Goal: Navigation & Orientation: Understand site structure

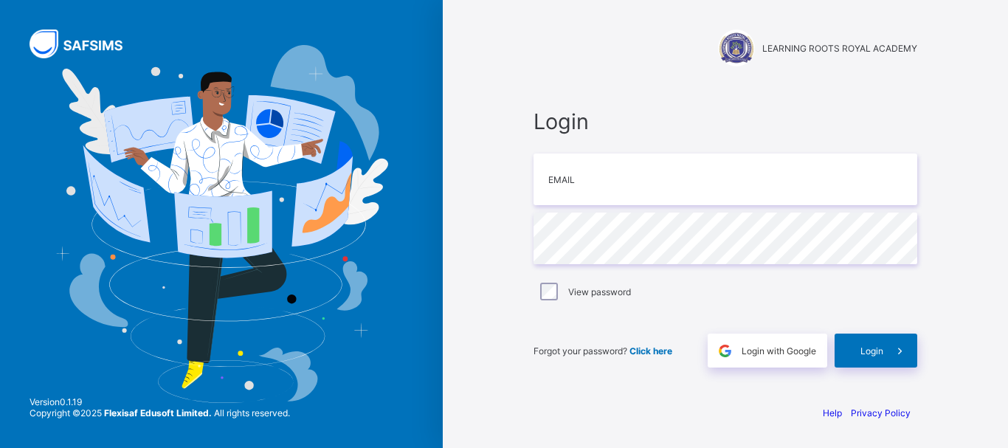
click at [690, 396] on div "LEARNING ROOTS ROYAL ACADEMY Login Email Password View password Forgot your pas…" at bounding box center [725, 224] width 443 height 448
click at [548, 186] on input "email" at bounding box center [726, 180] width 384 height 52
click at [528, 306] on div "Login Email Password View password Forgot your password? Click here Login with …" at bounding box center [725, 237] width 413 height 309
click at [515, 238] on div "LEARNING ROOTS ROYAL ACADEMY Login Email Password View password Forgot your pas…" at bounding box center [725, 224] width 443 height 448
click at [646, 185] on input "email" at bounding box center [726, 180] width 384 height 52
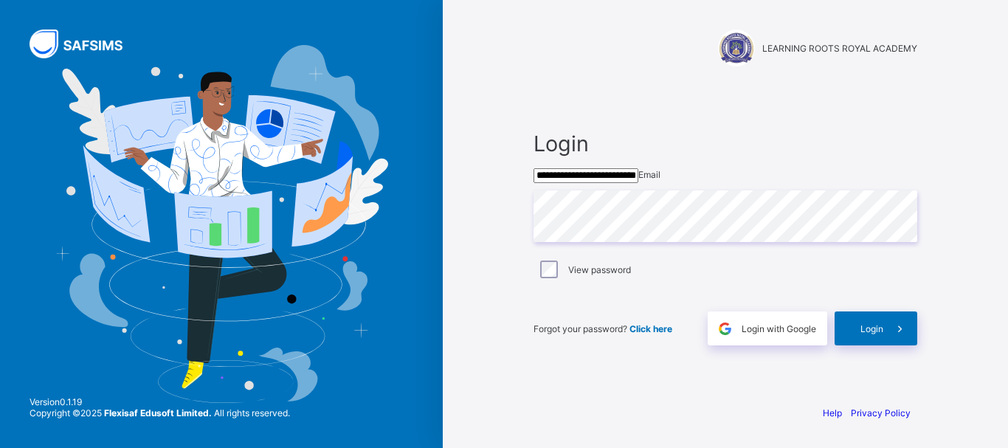
type input "**********"
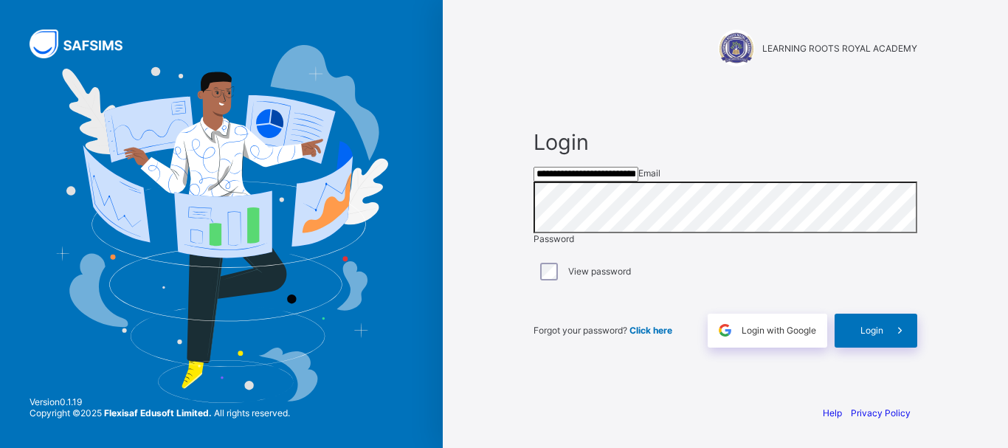
click at [611, 400] on div "**********" at bounding box center [725, 224] width 443 height 448
click at [865, 336] on span "Login" at bounding box center [871, 330] width 23 height 11
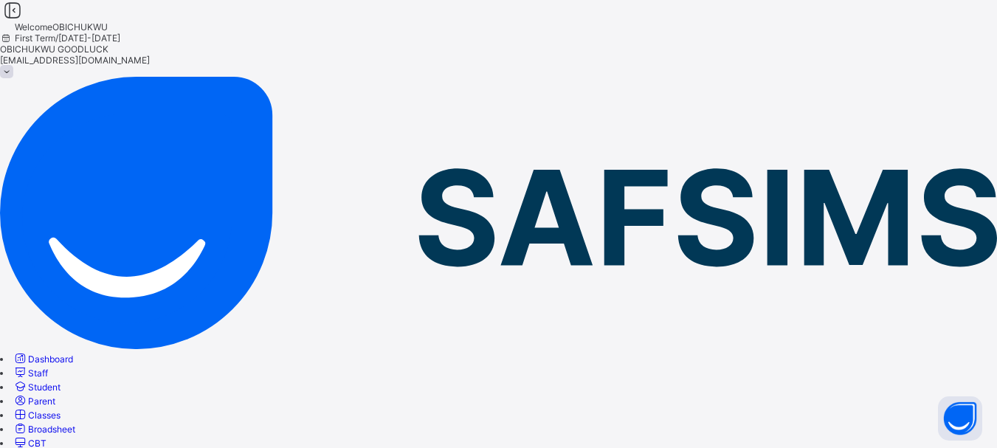
click at [73, 353] on span "Dashboard" at bounding box center [50, 358] width 45 height 11
click at [48, 368] on span "Staff" at bounding box center [38, 373] width 20 height 11
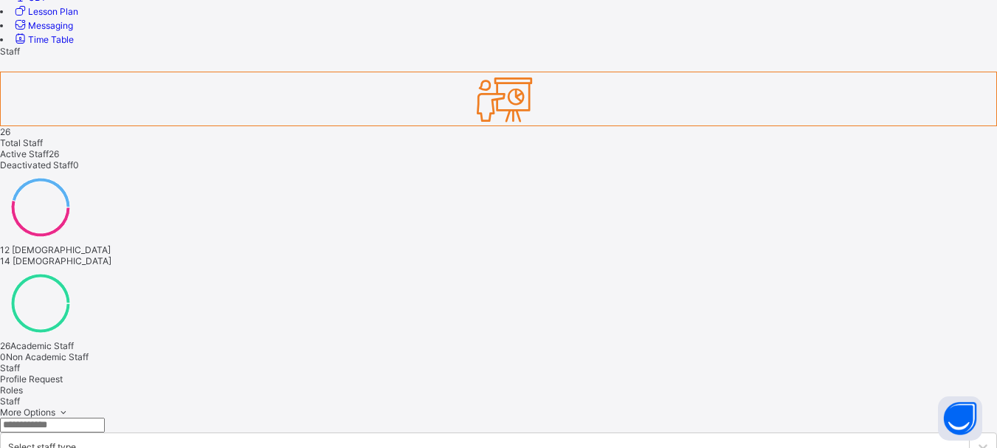
scroll to position [483, 0]
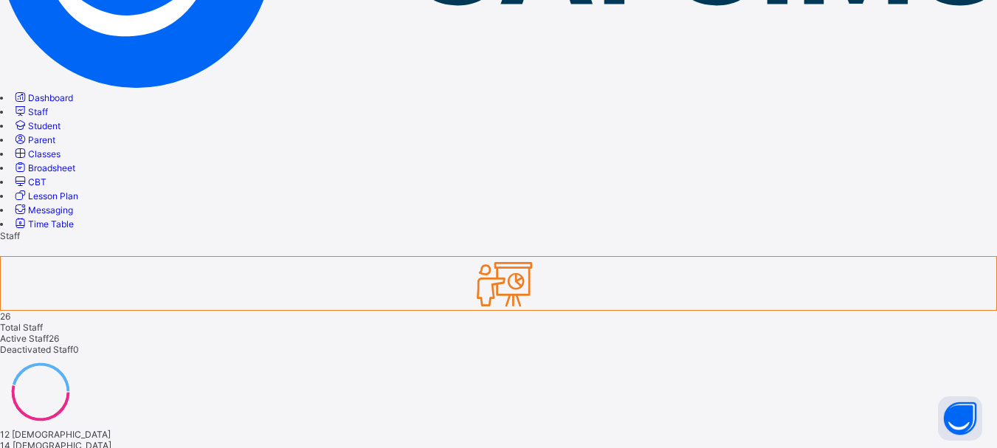
scroll to position [263, 0]
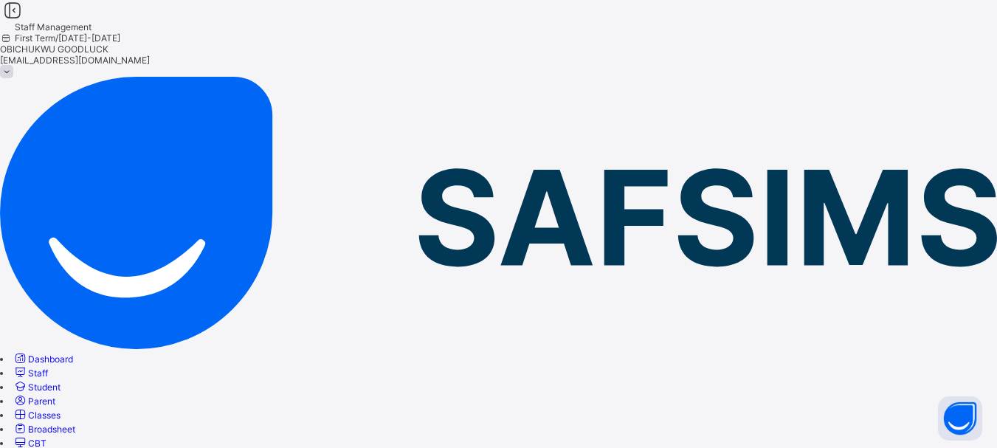
scroll to position [218, 0]
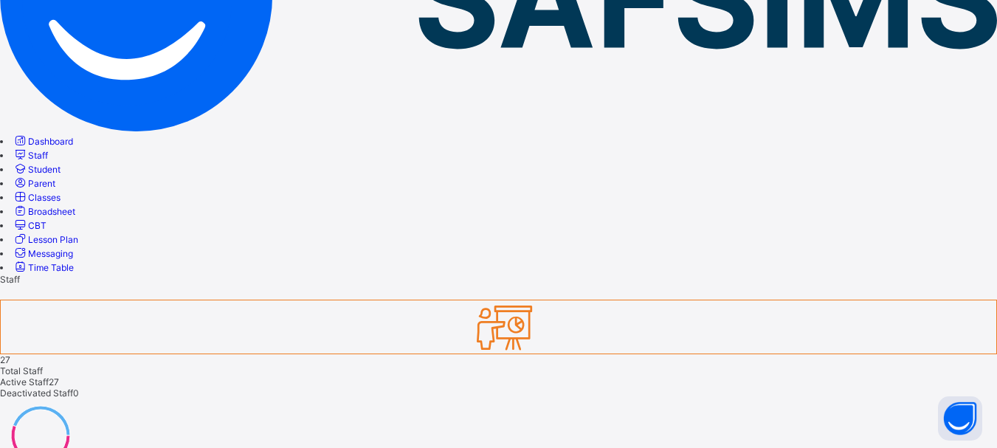
click at [61, 164] on span "Student" at bounding box center [44, 169] width 32 height 11
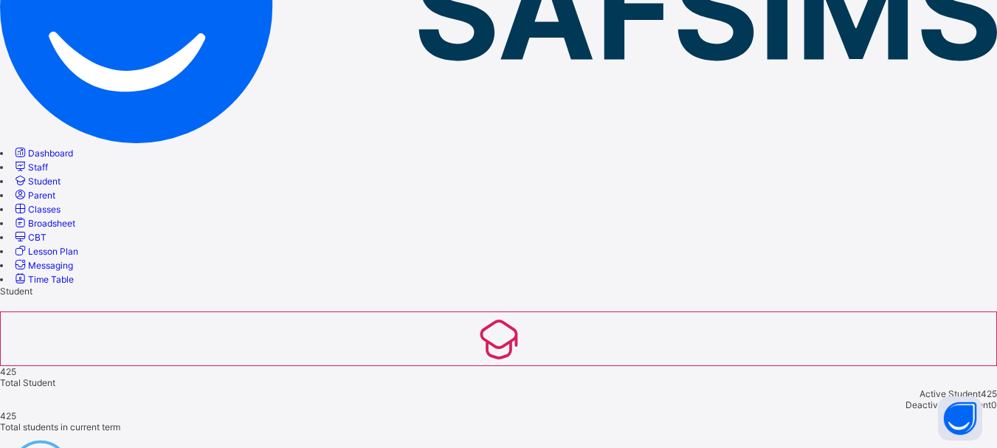
scroll to position [218, 0]
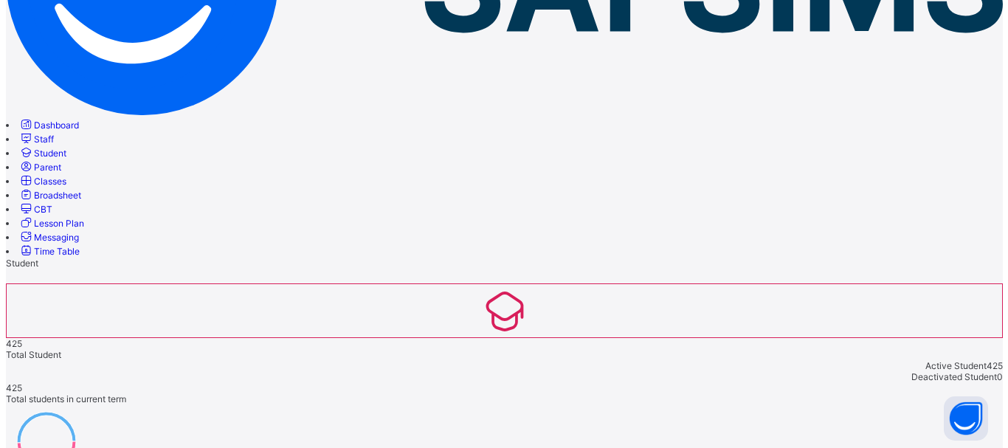
scroll to position [236, 0]
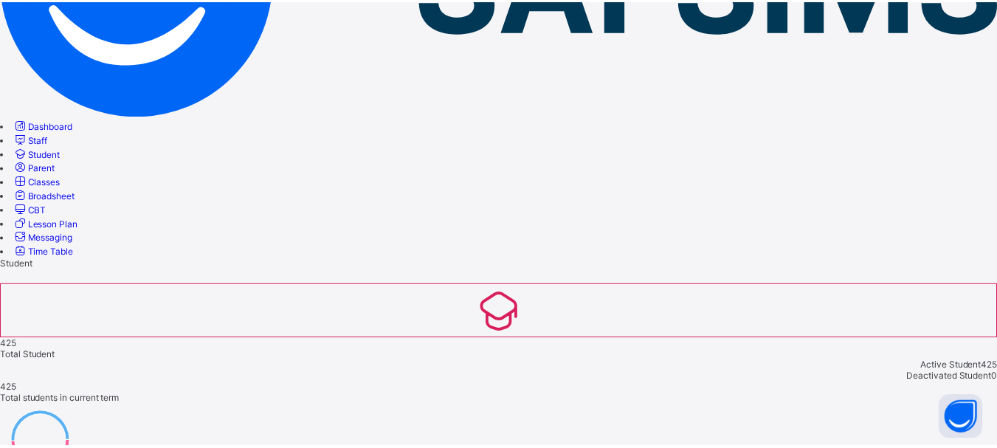
scroll to position [636, 0]
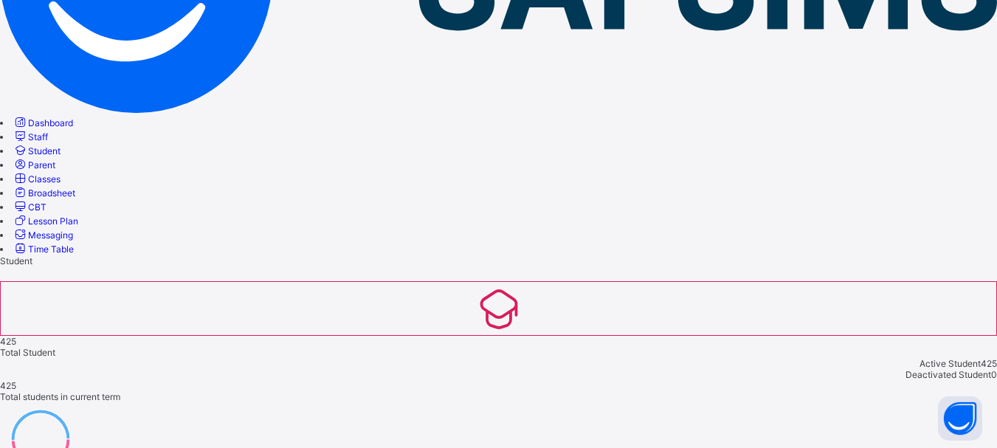
scroll to position [0, 0]
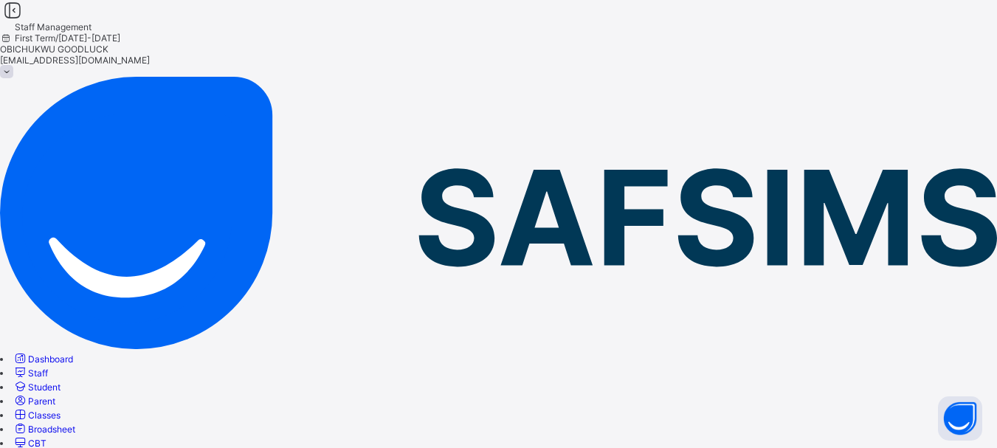
click at [61, 410] on span "Classes" at bounding box center [44, 415] width 32 height 11
click at [55, 396] on link "Parent" at bounding box center [34, 401] width 43 height 11
click at [61, 410] on span "Classes" at bounding box center [44, 415] width 32 height 11
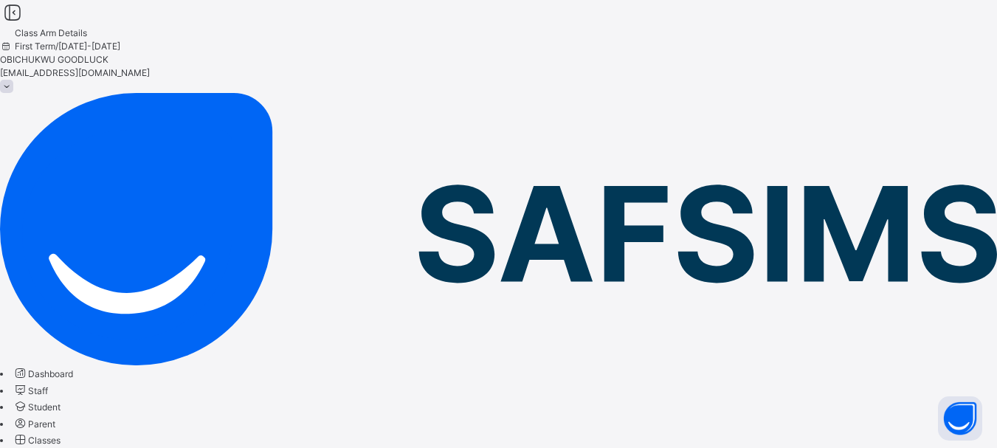
scroll to position [4, 0]
click at [61, 401] on span "Student" at bounding box center [44, 406] width 32 height 11
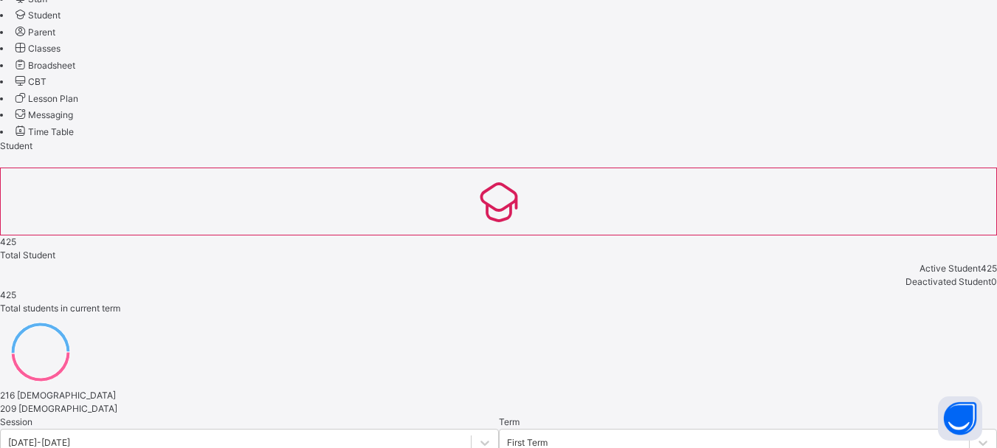
scroll to position [541, 0]
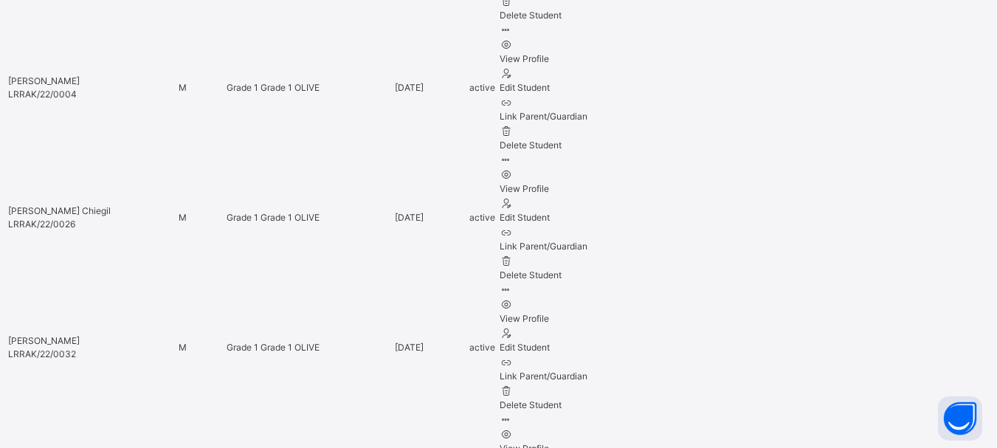
scroll to position [2297, 0]
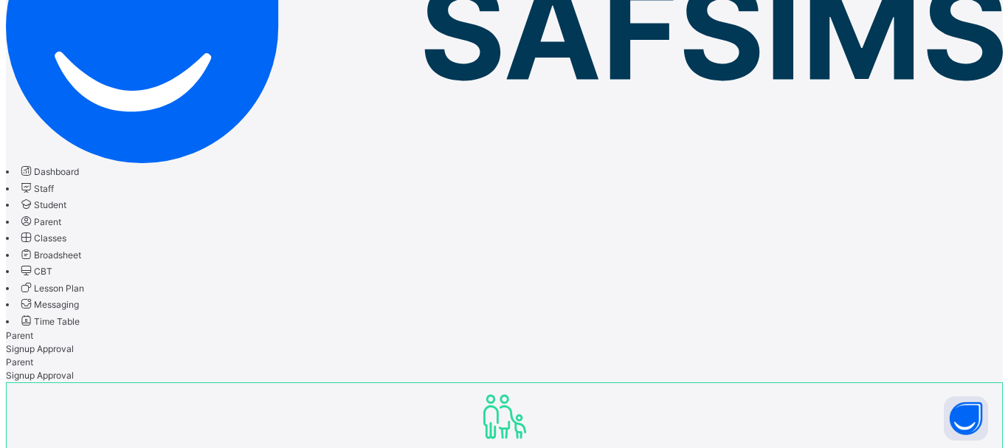
scroll to position [199, 0]
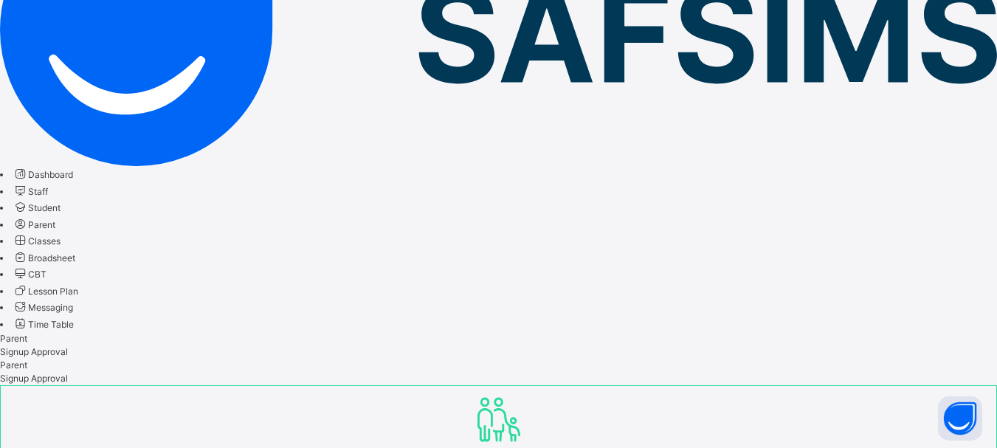
select select "**"
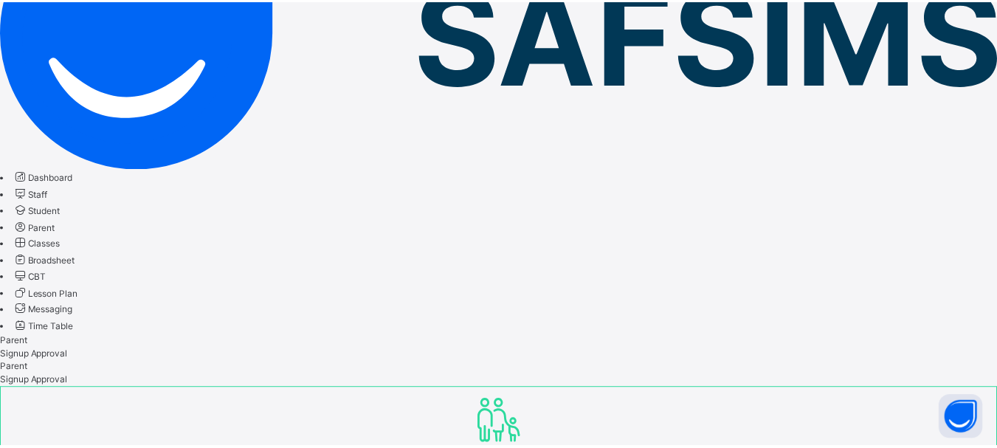
scroll to position [559, 0]
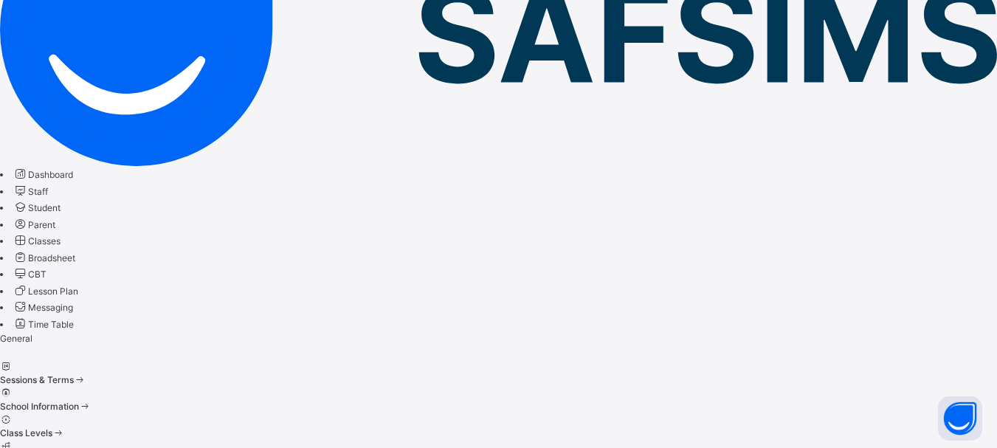
scroll to position [167, 0]
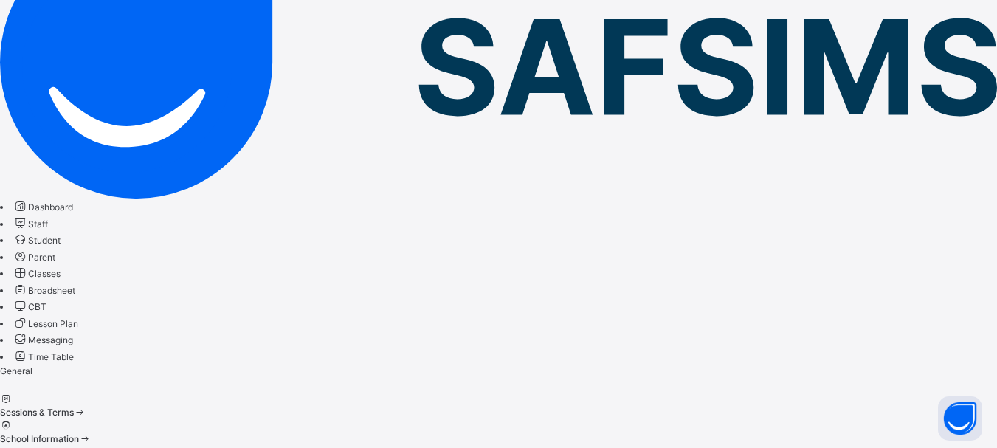
click at [61, 268] on span "Classes" at bounding box center [44, 273] width 32 height 11
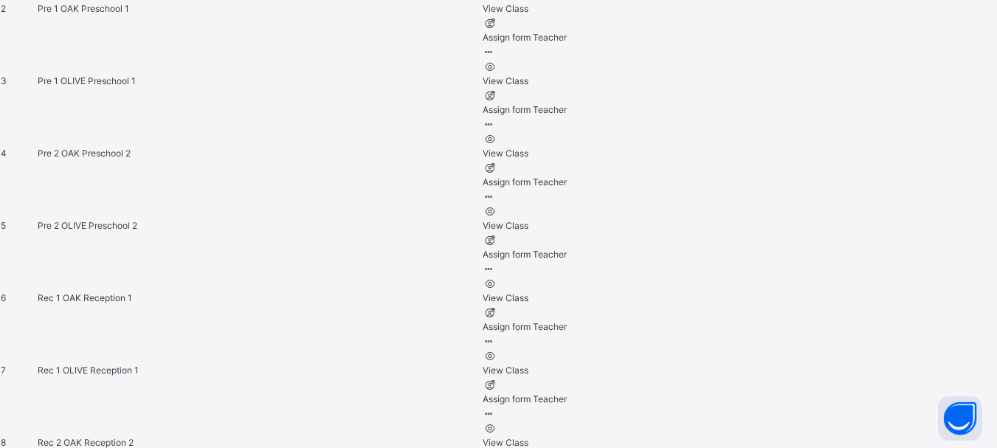
scroll to position [1160, 0]
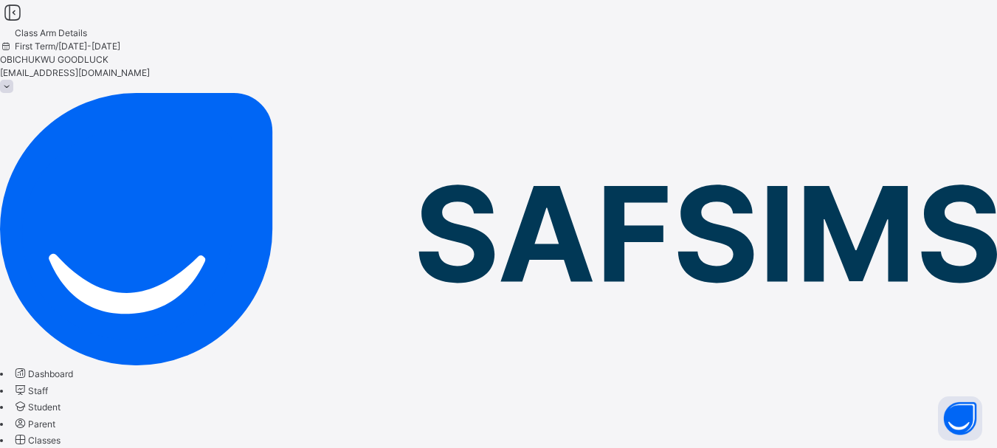
scroll to position [423, 0]
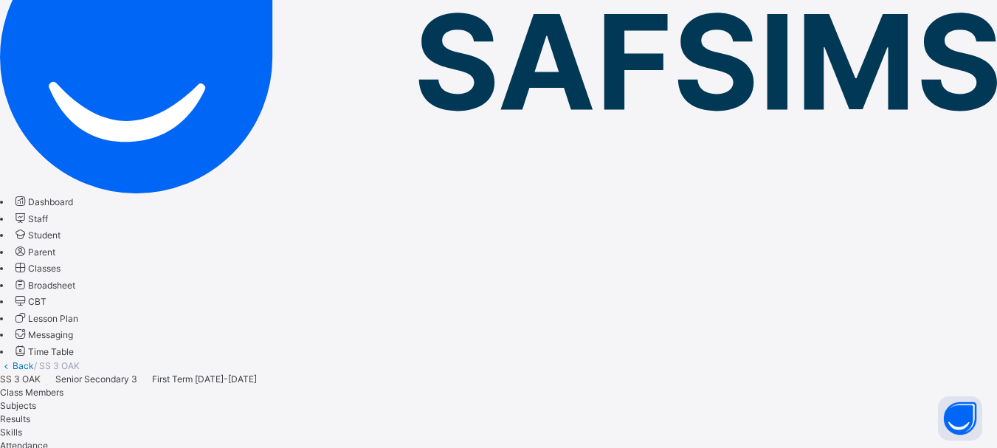
scroll to position [170, 0]
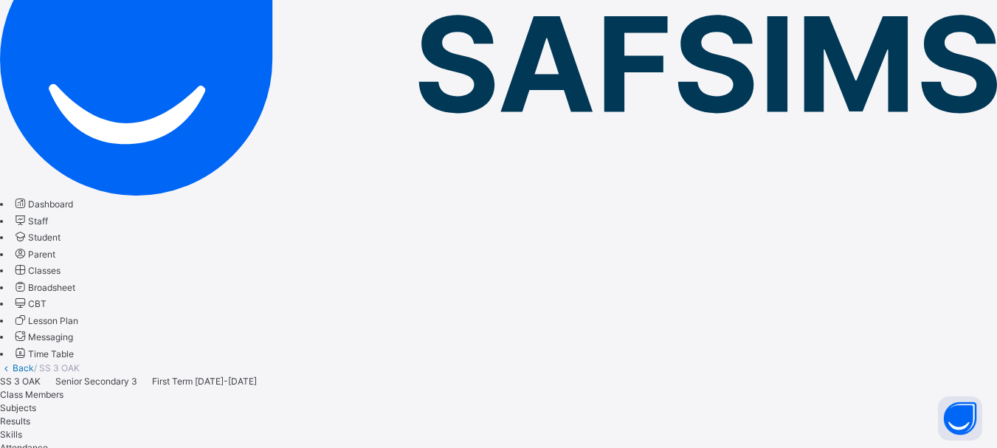
click at [61, 265] on span "Classes" at bounding box center [44, 270] width 32 height 11
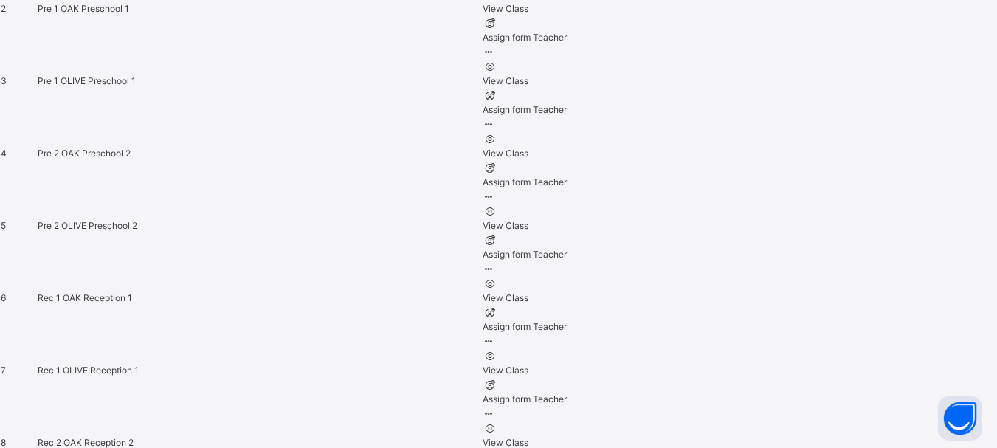
scroll to position [1160, 0]
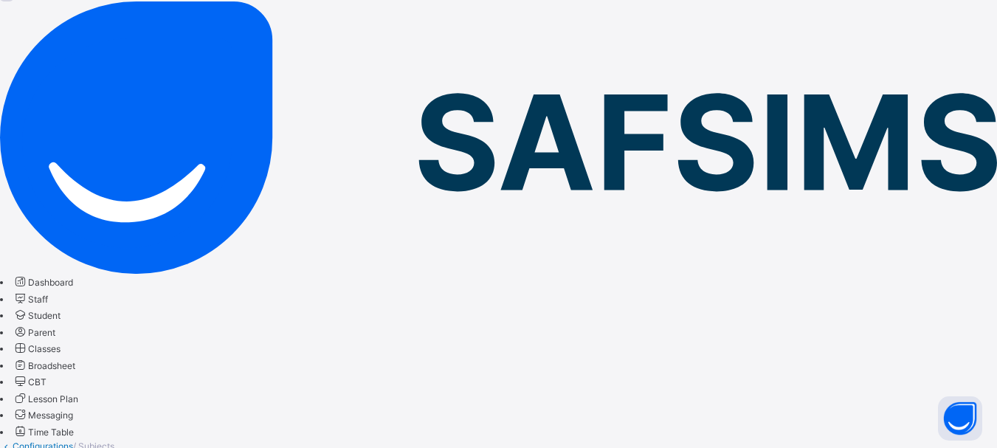
scroll to position [90, 0]
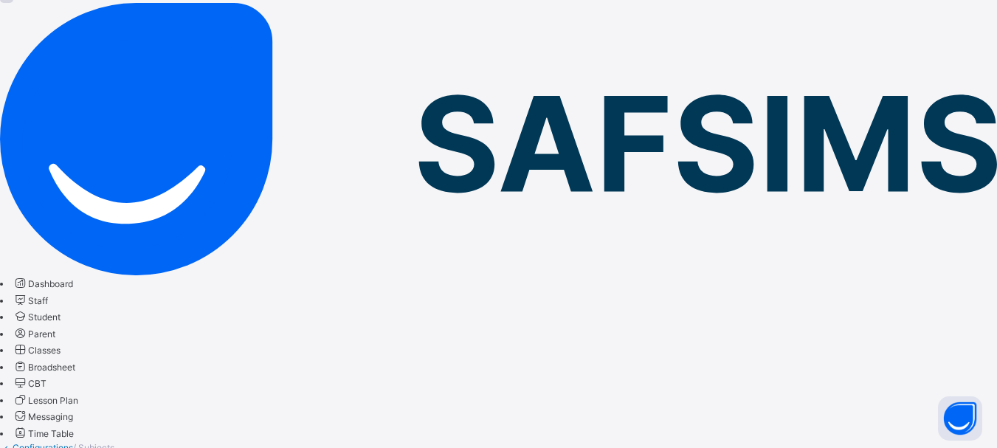
click at [61, 345] on span "Classes" at bounding box center [44, 350] width 32 height 11
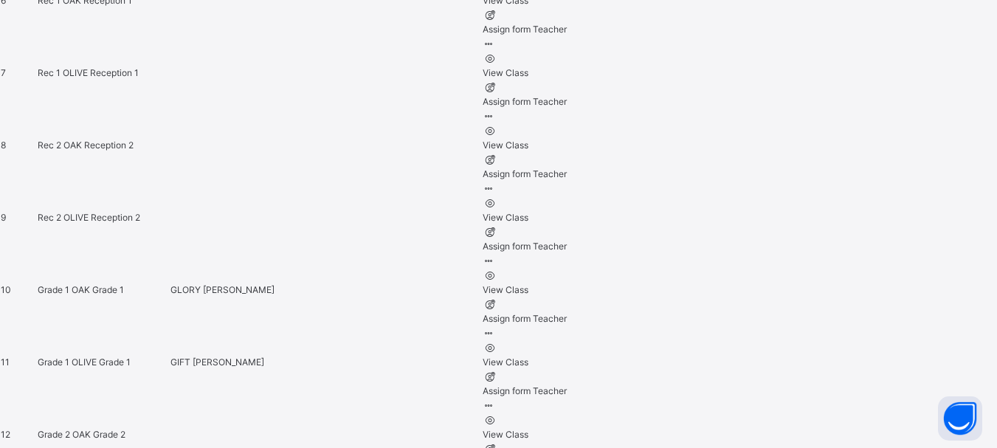
scroll to position [1084, 0]
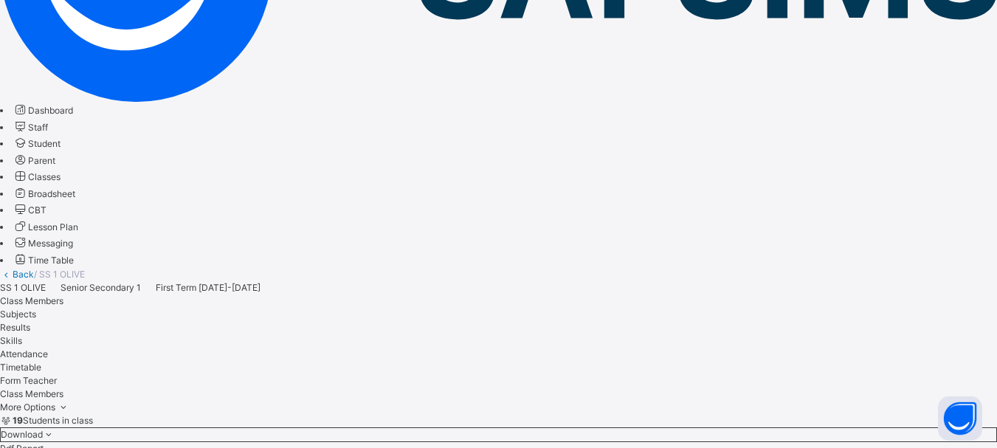
scroll to position [255, 0]
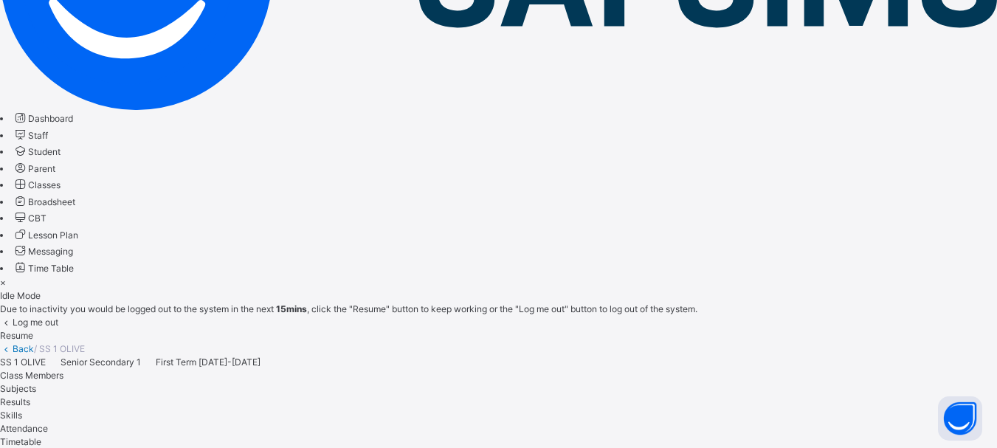
click at [33, 330] on span "Resume" at bounding box center [16, 335] width 33 height 11
click at [628, 329] on div "Resume" at bounding box center [498, 335] width 997 height 13
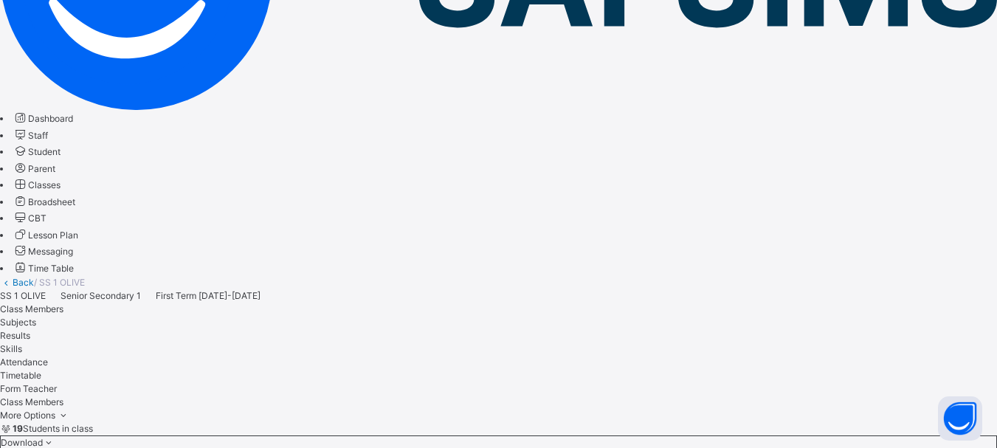
click at [61, 190] on span "Classes" at bounding box center [44, 184] width 32 height 11
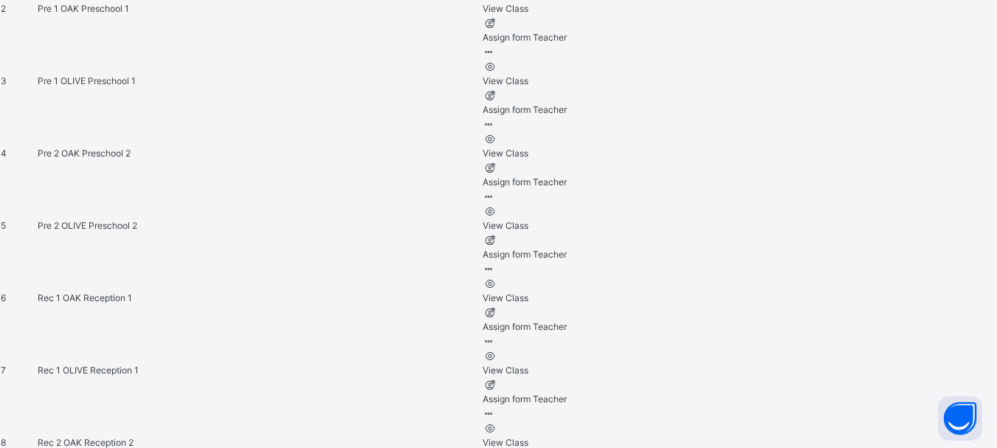
scroll to position [1160, 0]
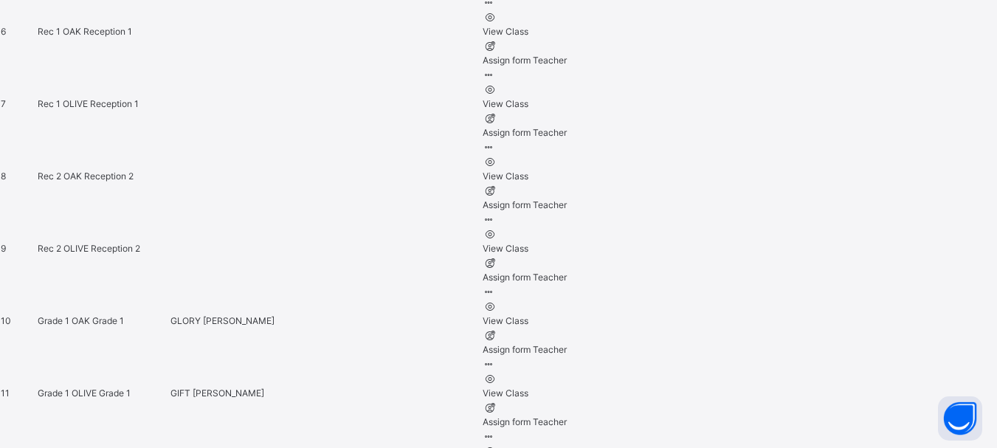
scroll to position [1059, 0]
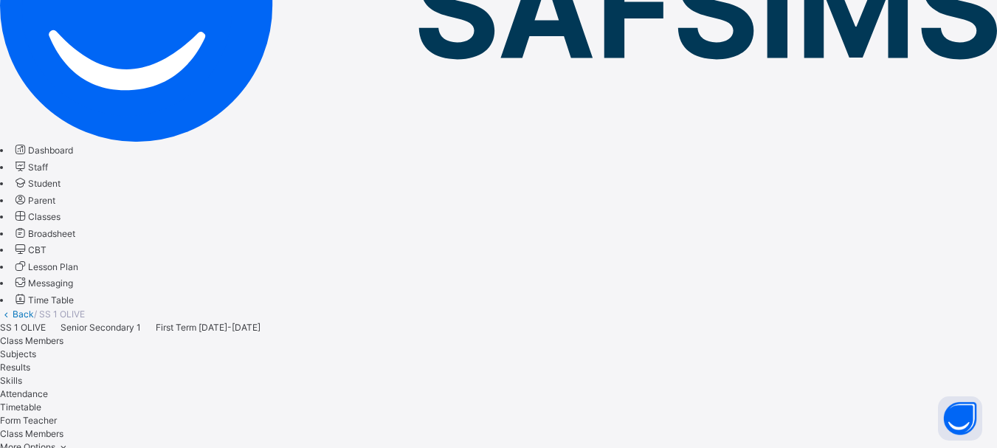
scroll to position [193, 0]
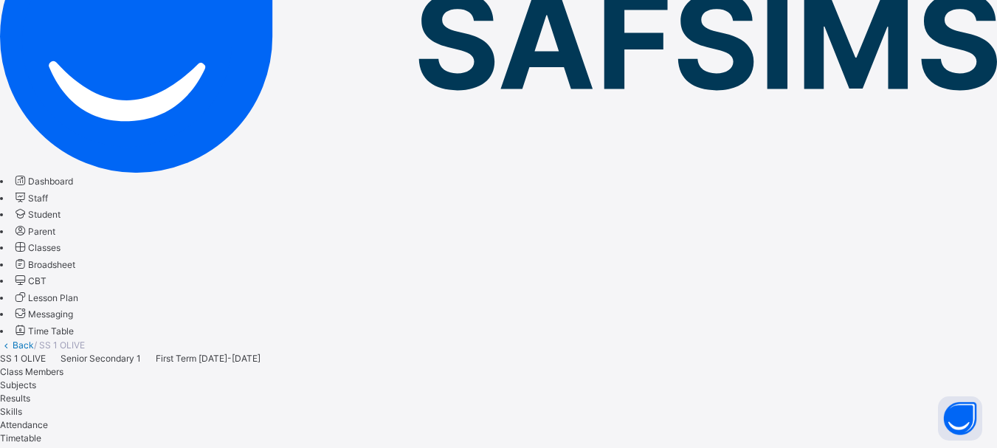
click at [36, 379] on span "Subjects" at bounding box center [18, 384] width 36 height 11
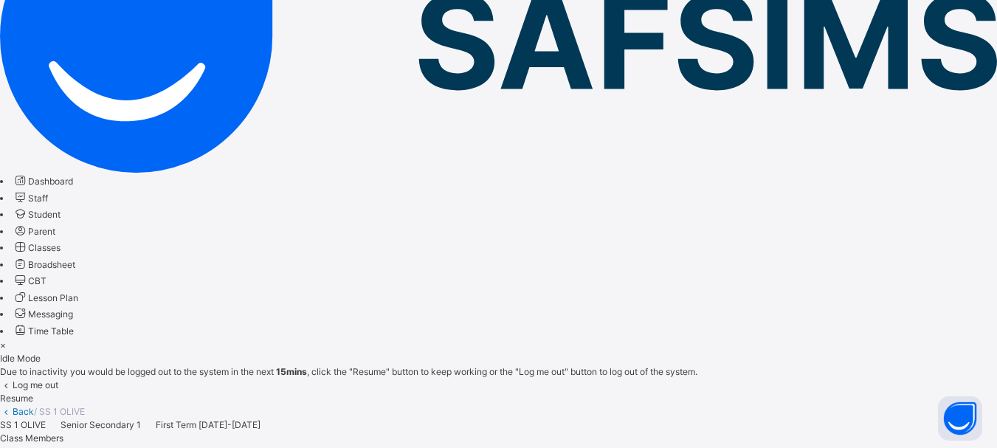
click at [33, 393] on span "Resume" at bounding box center [16, 398] width 33 height 11
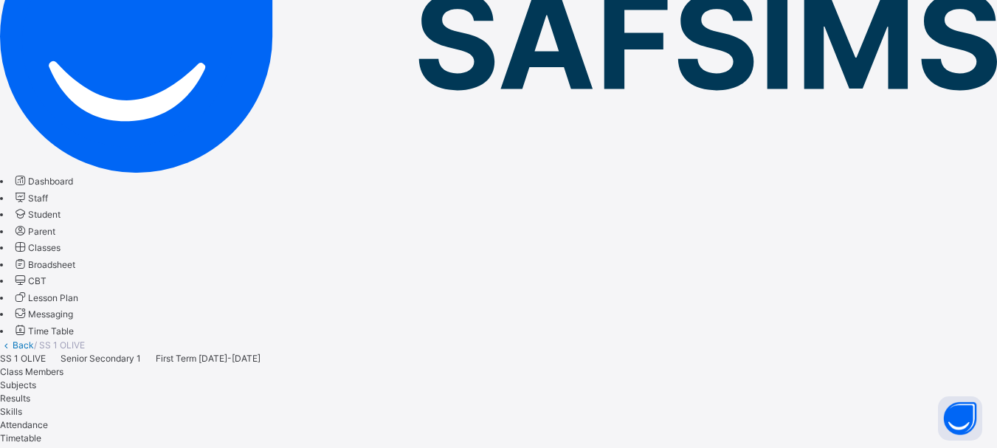
click at [61, 242] on span "Classes" at bounding box center [44, 247] width 32 height 11
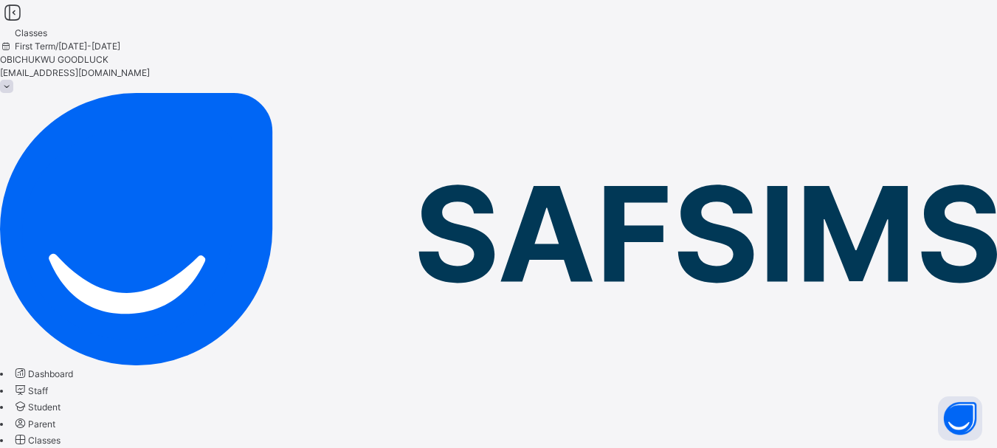
click at [61, 435] on span "Classes" at bounding box center [44, 440] width 32 height 11
